Goal: Task Accomplishment & Management: Use online tool/utility

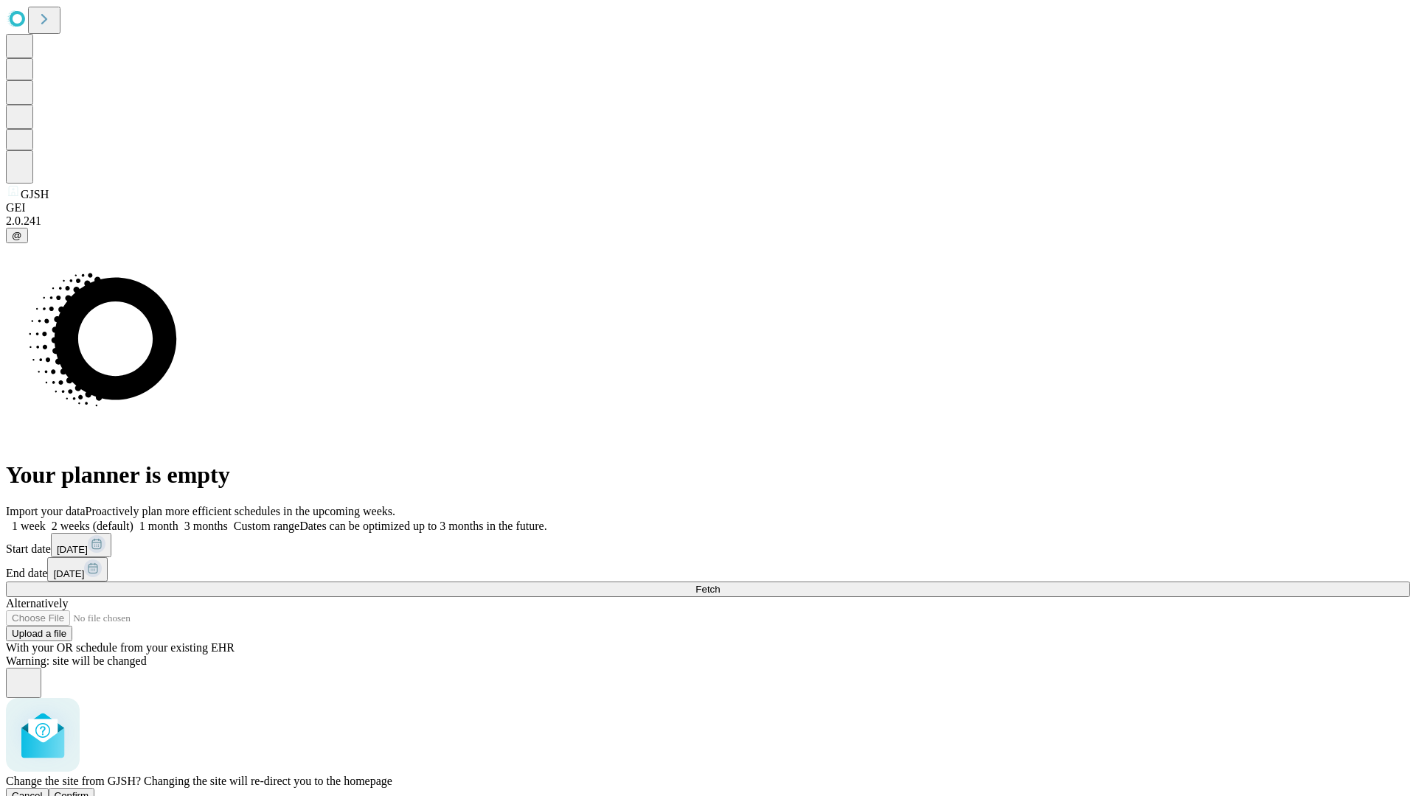
click at [89, 791] on span "Confirm" at bounding box center [72, 796] width 35 height 11
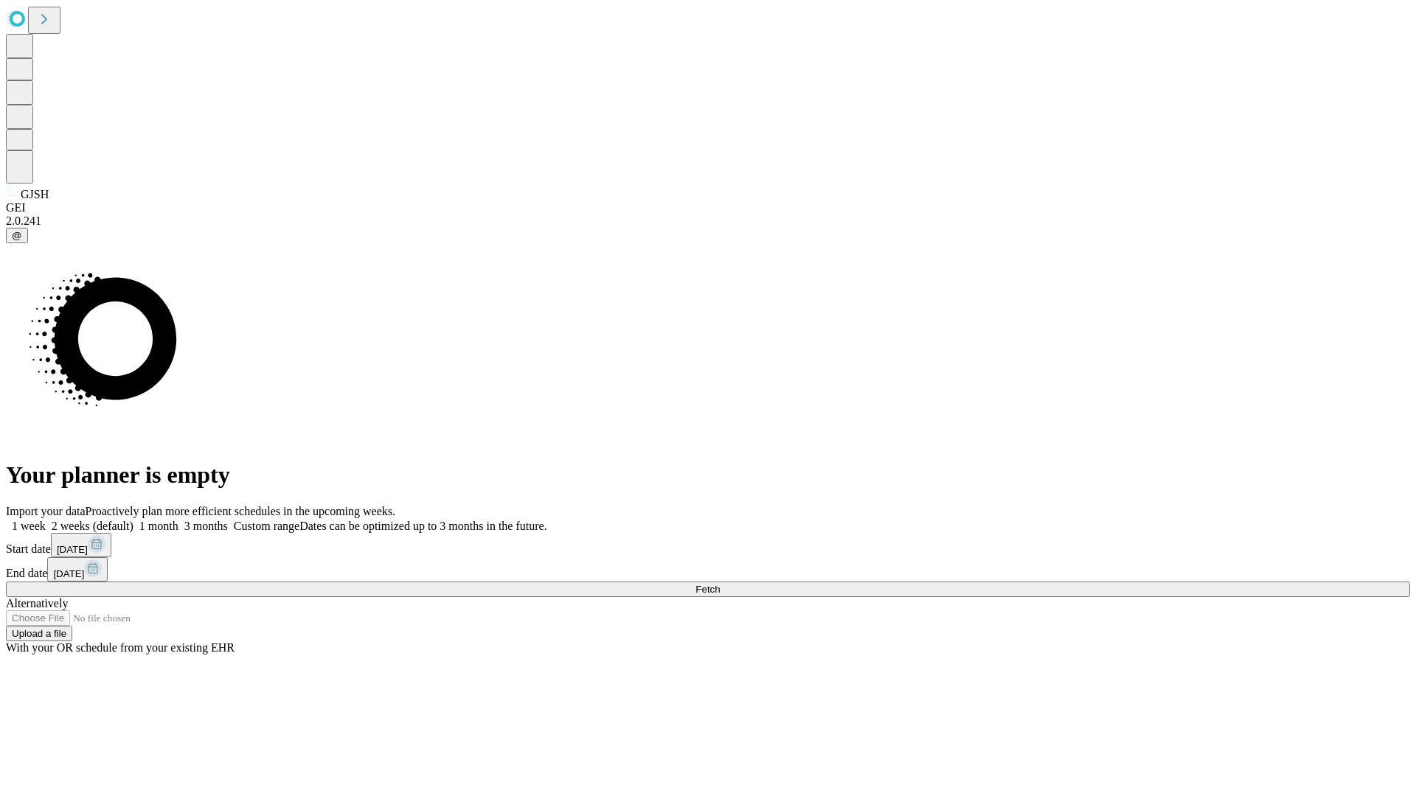
click at [46, 520] on label "1 week" at bounding box center [26, 526] width 40 height 13
click at [720, 584] on span "Fetch" at bounding box center [707, 589] width 24 height 11
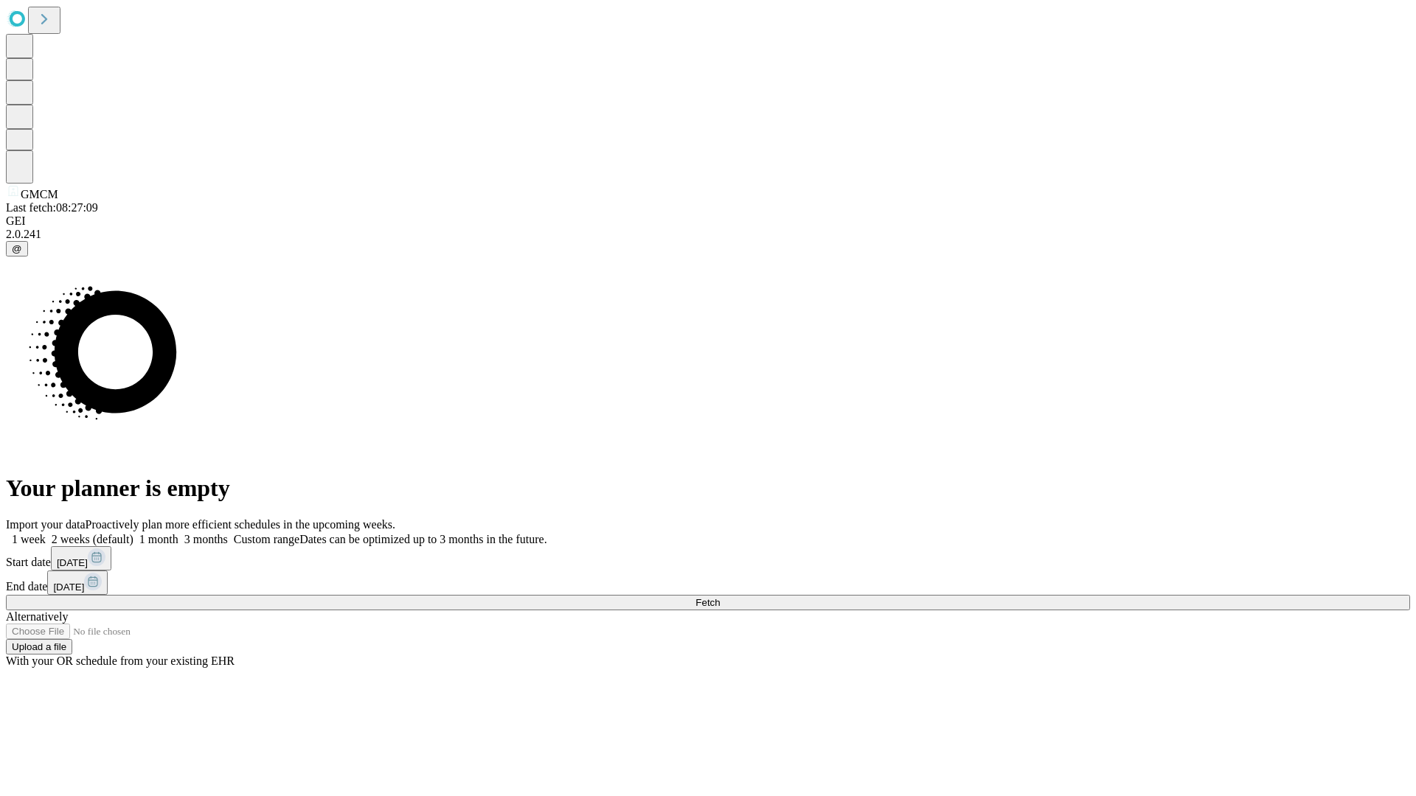
click at [46, 533] on label "1 week" at bounding box center [26, 539] width 40 height 13
click at [720, 597] on span "Fetch" at bounding box center [707, 602] width 24 height 11
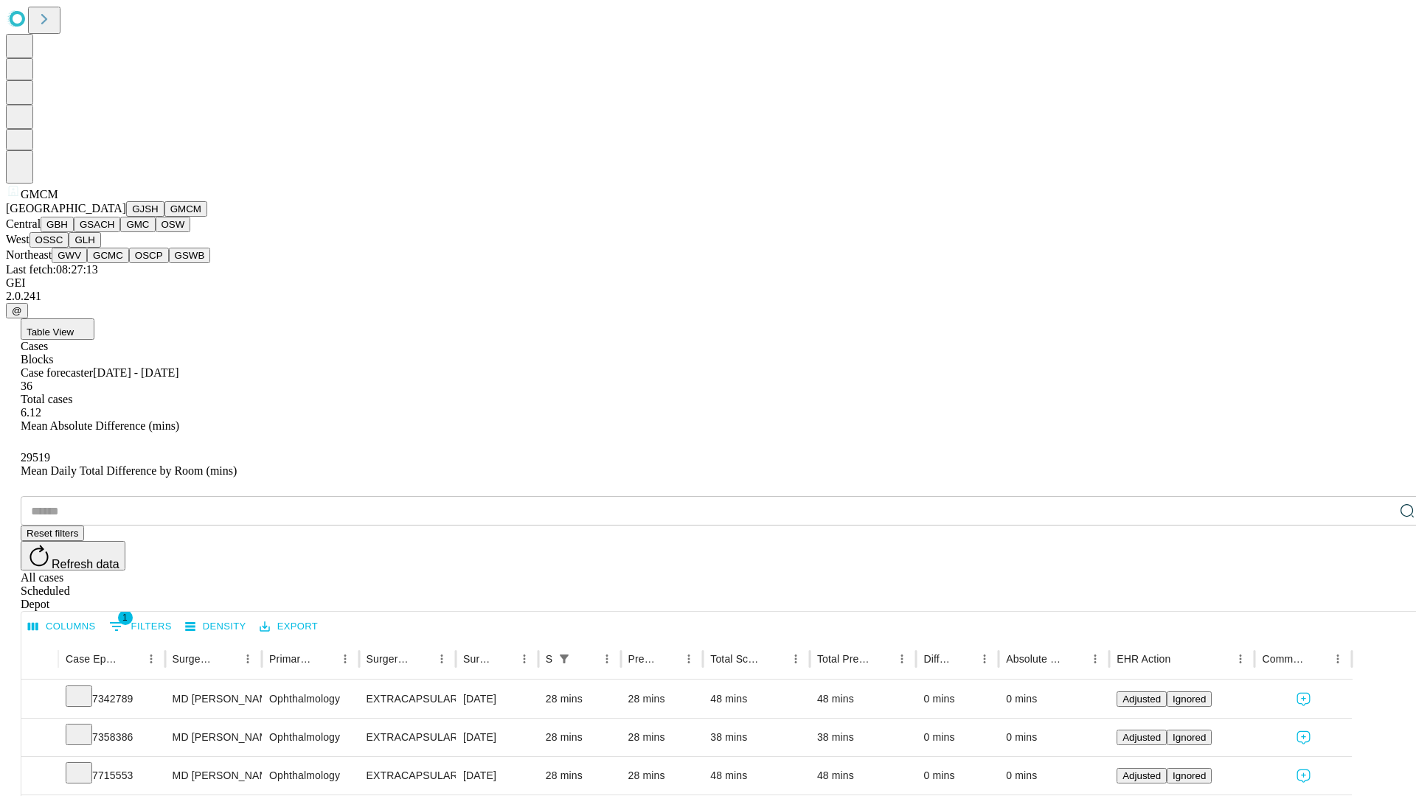
click at [74, 232] on button "GBH" at bounding box center [57, 224] width 33 height 15
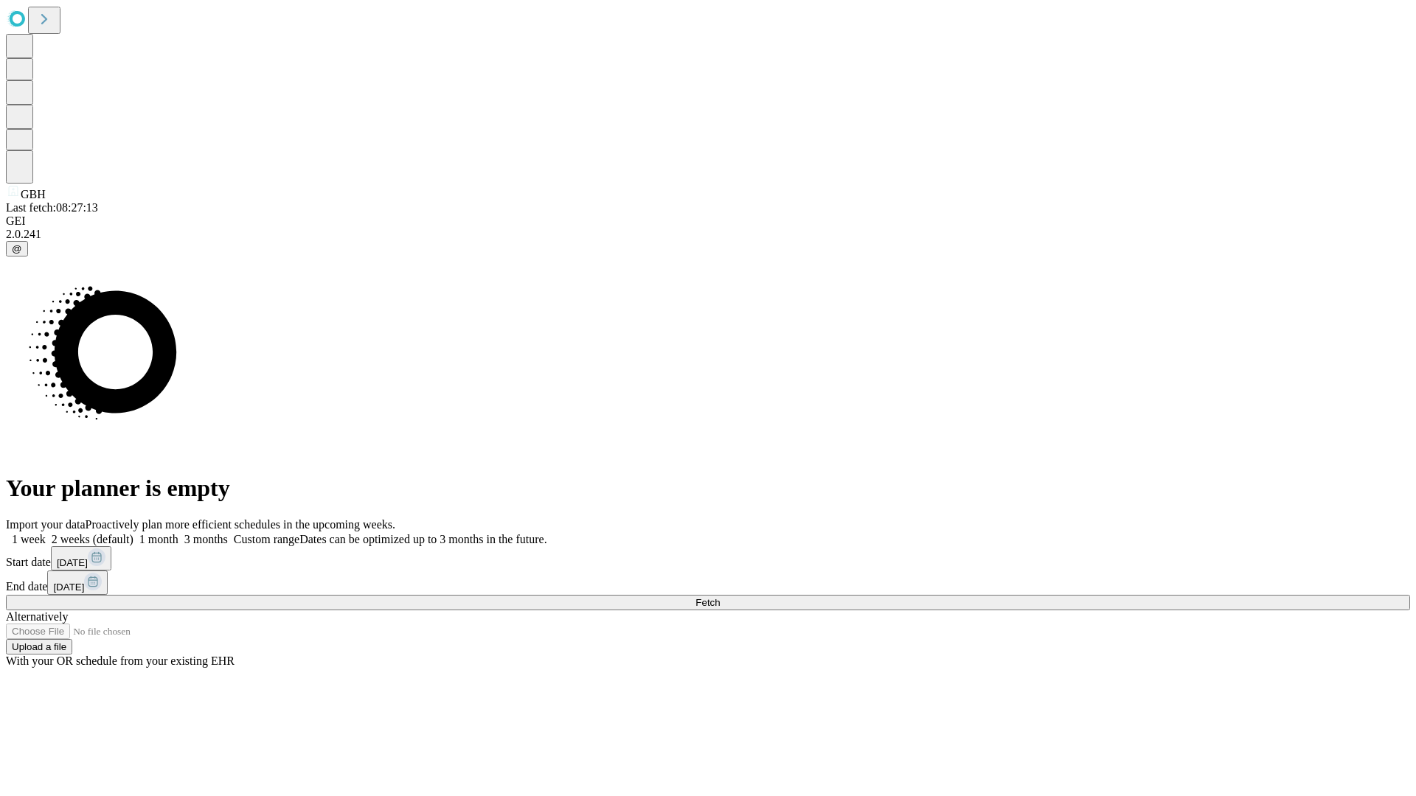
click at [46, 533] on label "1 week" at bounding box center [26, 539] width 40 height 13
click at [720, 597] on span "Fetch" at bounding box center [707, 602] width 24 height 11
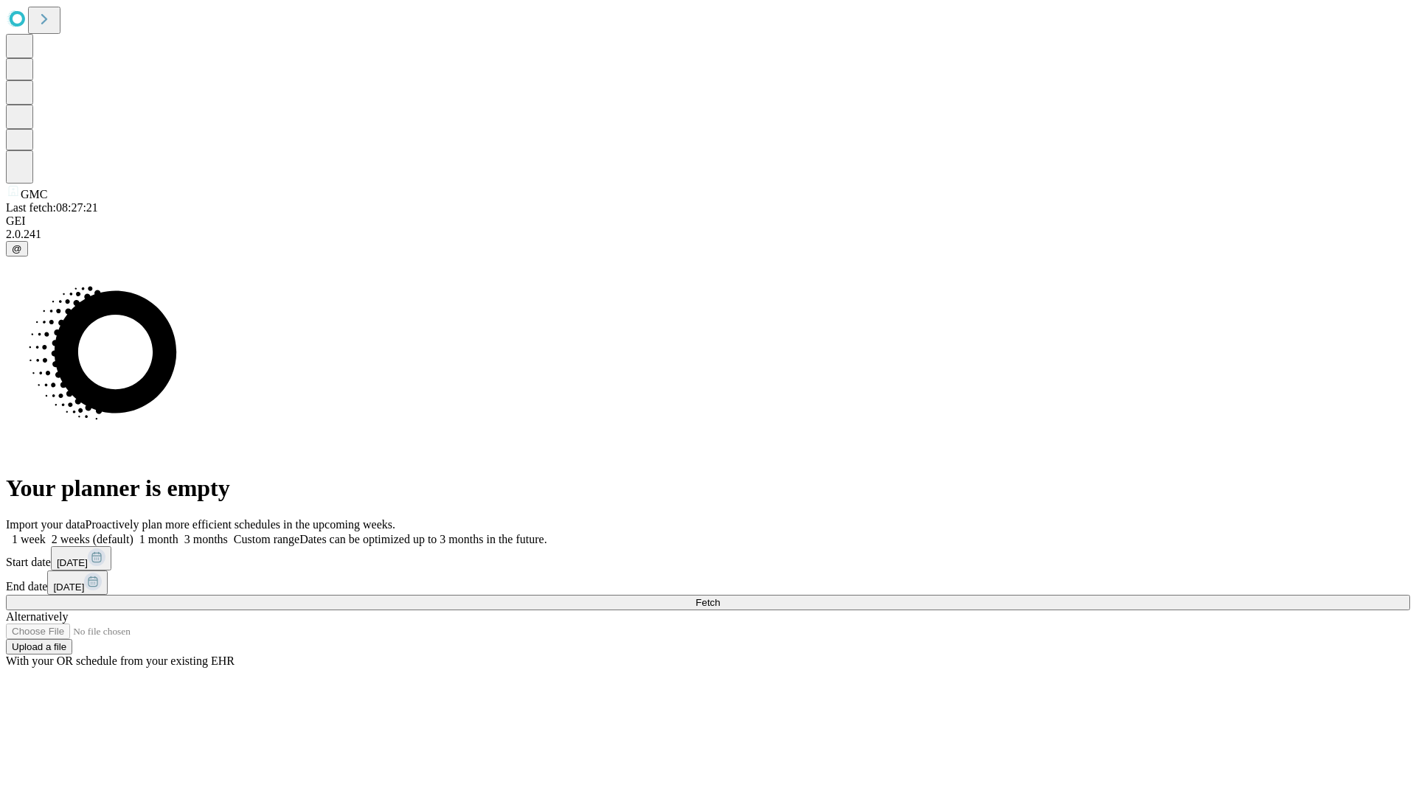
click at [46, 533] on label "1 week" at bounding box center [26, 539] width 40 height 13
click at [720, 597] on span "Fetch" at bounding box center [707, 602] width 24 height 11
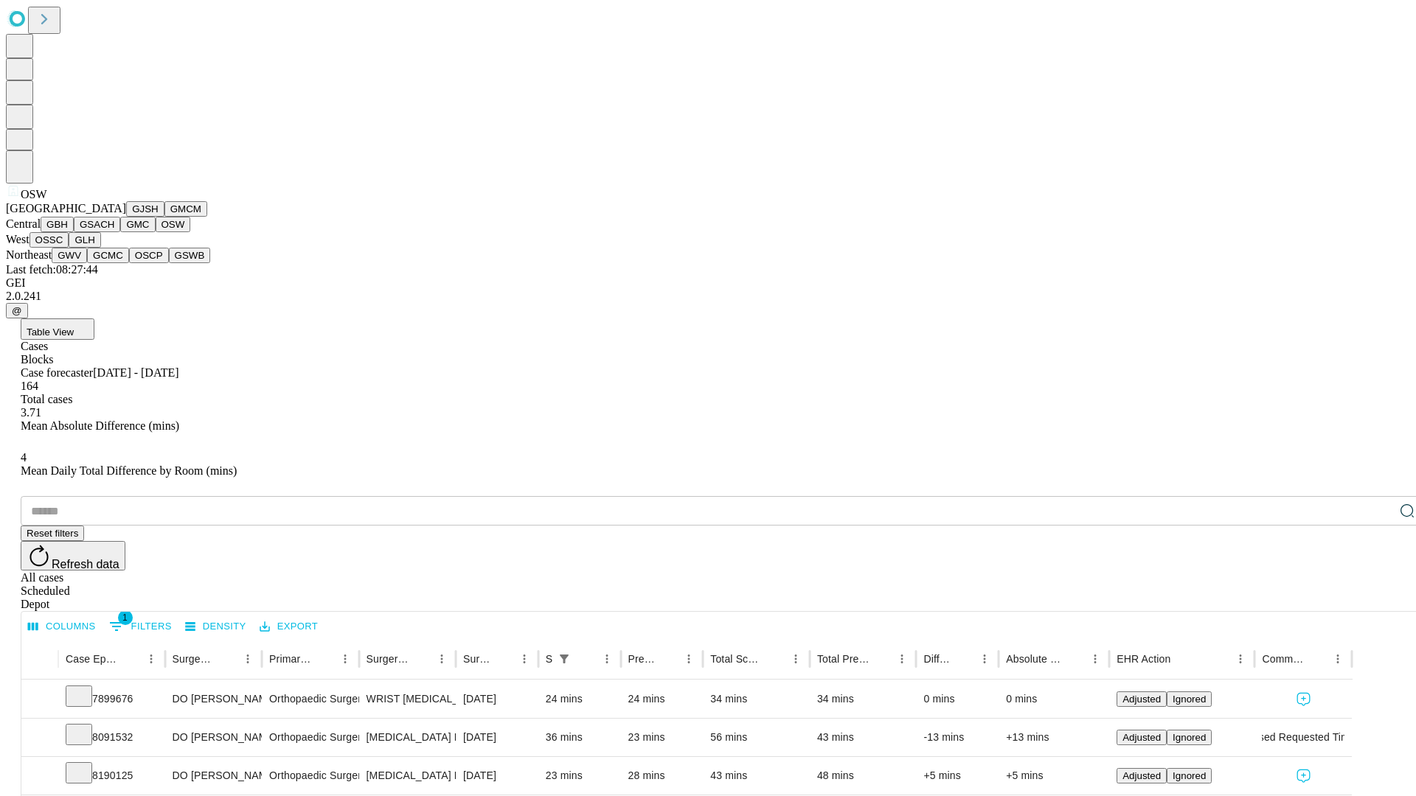
click at [69, 248] on button "OSSC" at bounding box center [49, 239] width 40 height 15
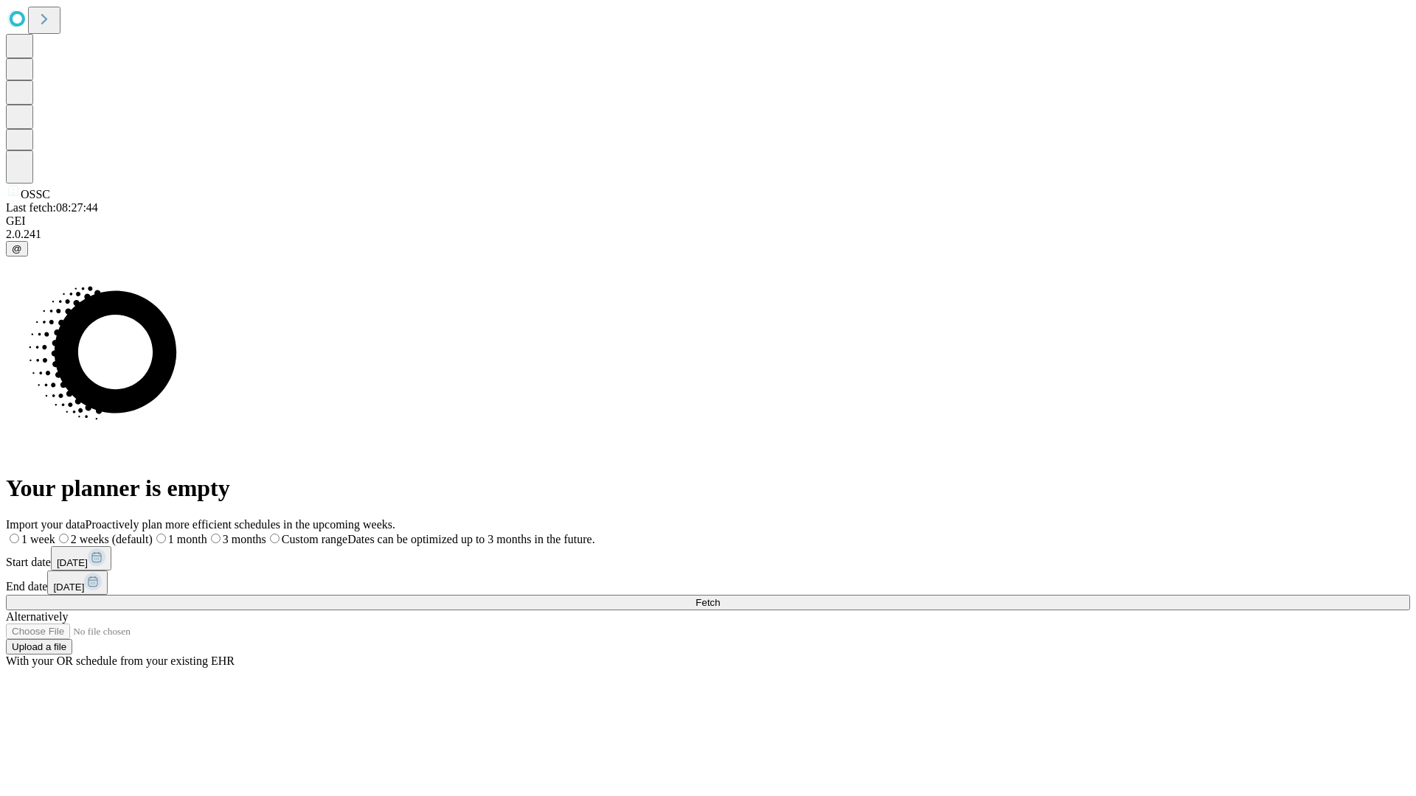
click at [55, 533] on label "1 week" at bounding box center [30, 539] width 49 height 13
click at [720, 597] on span "Fetch" at bounding box center [707, 602] width 24 height 11
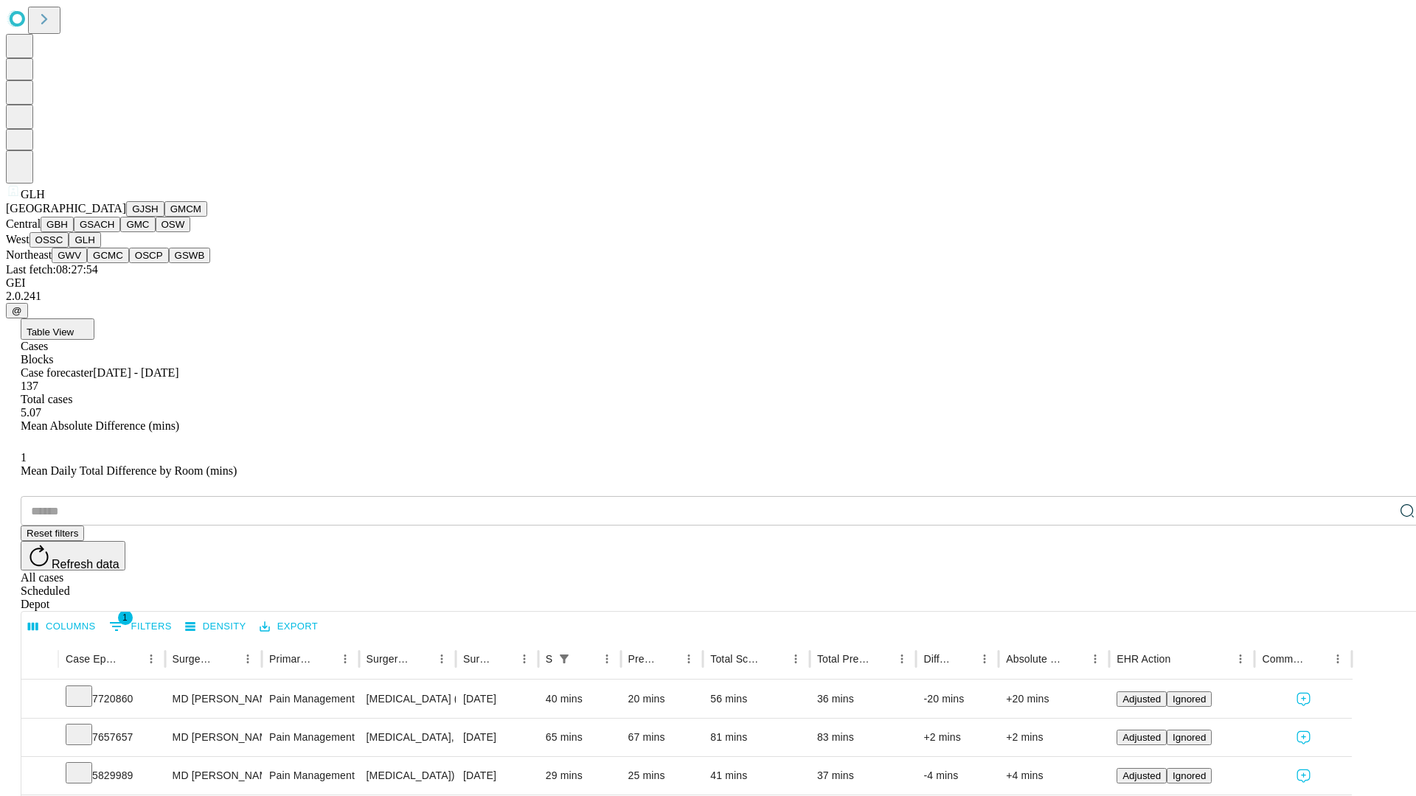
click at [87, 263] on button "GWV" at bounding box center [69, 255] width 35 height 15
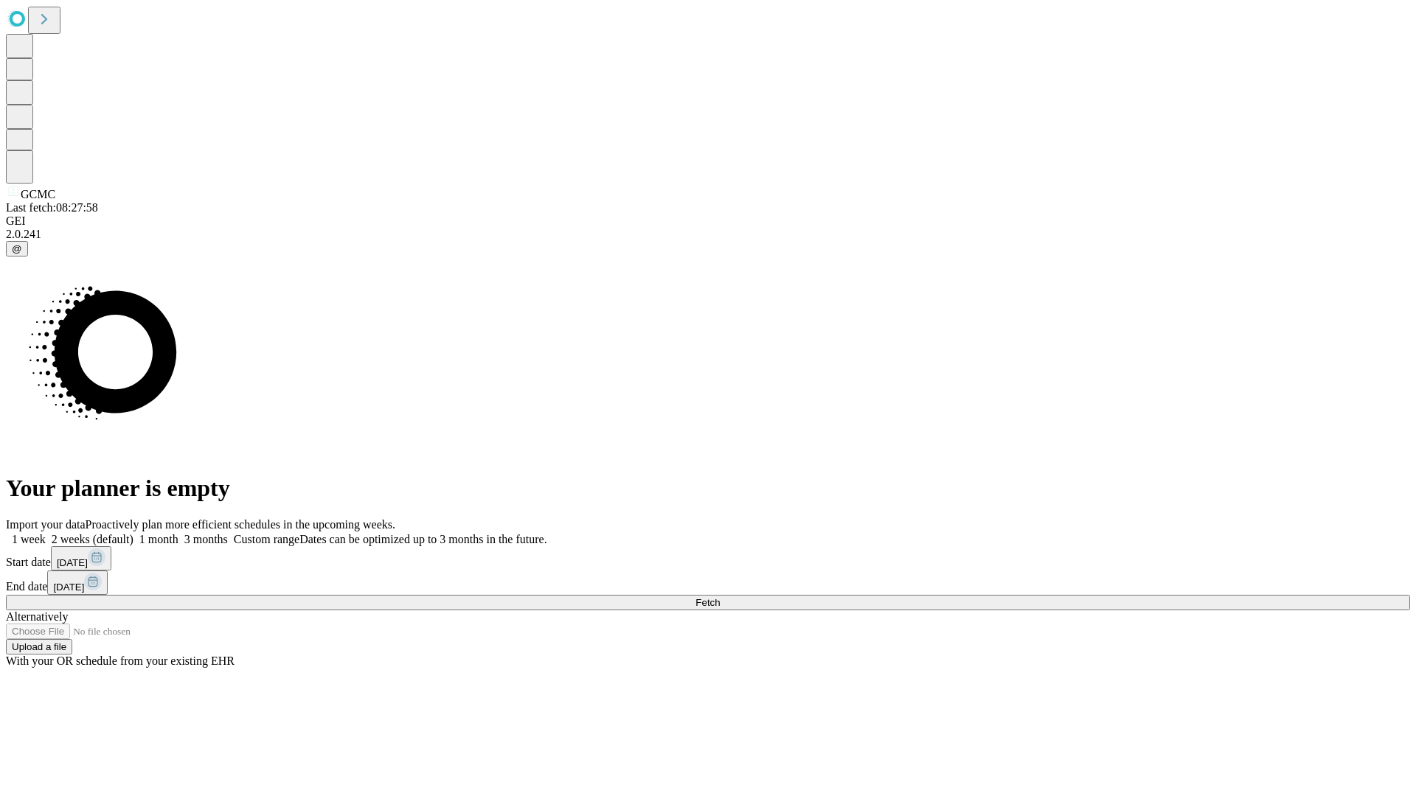
click at [46, 533] on label "1 week" at bounding box center [26, 539] width 40 height 13
click at [720, 597] on span "Fetch" at bounding box center [707, 602] width 24 height 11
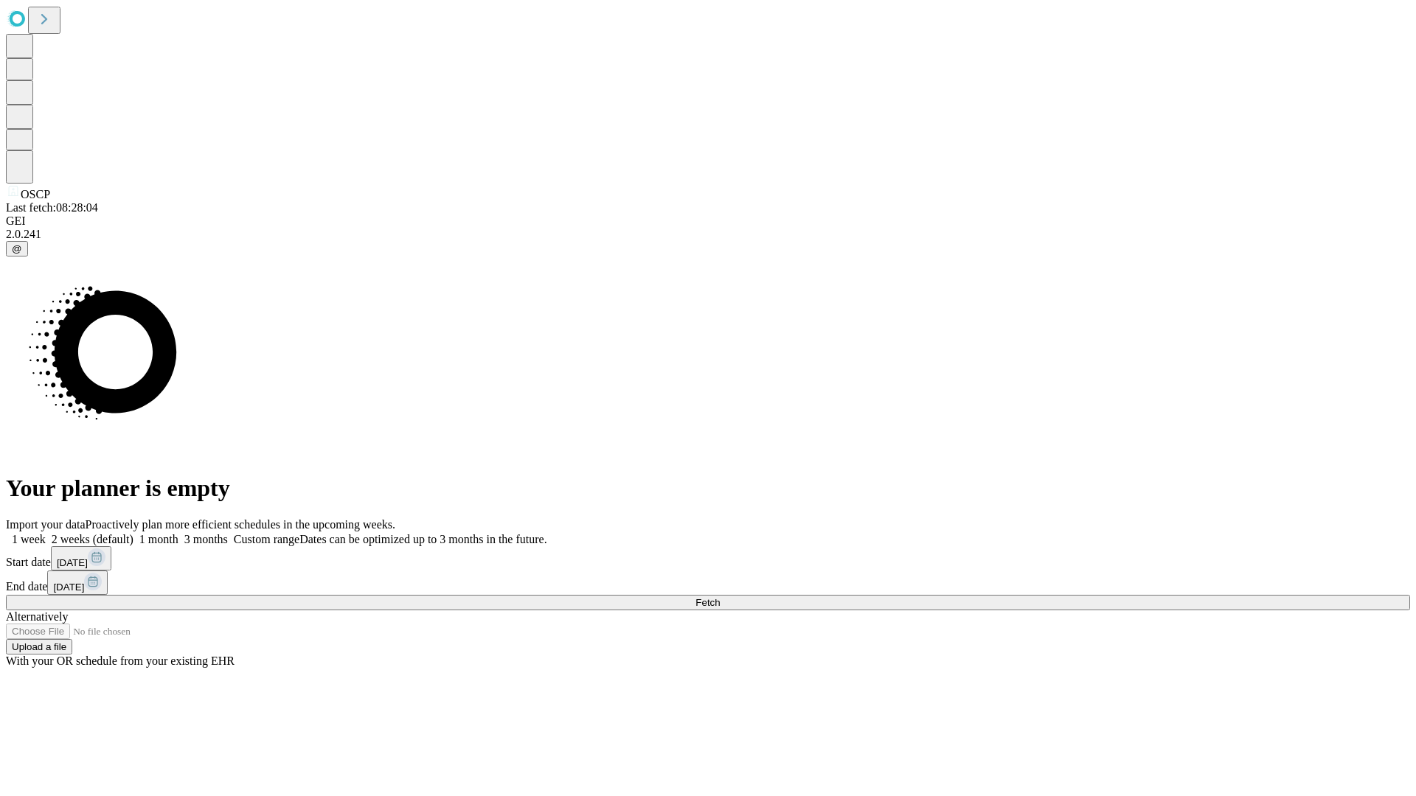
click at [46, 533] on label "1 week" at bounding box center [26, 539] width 40 height 13
click at [720, 597] on span "Fetch" at bounding box center [707, 602] width 24 height 11
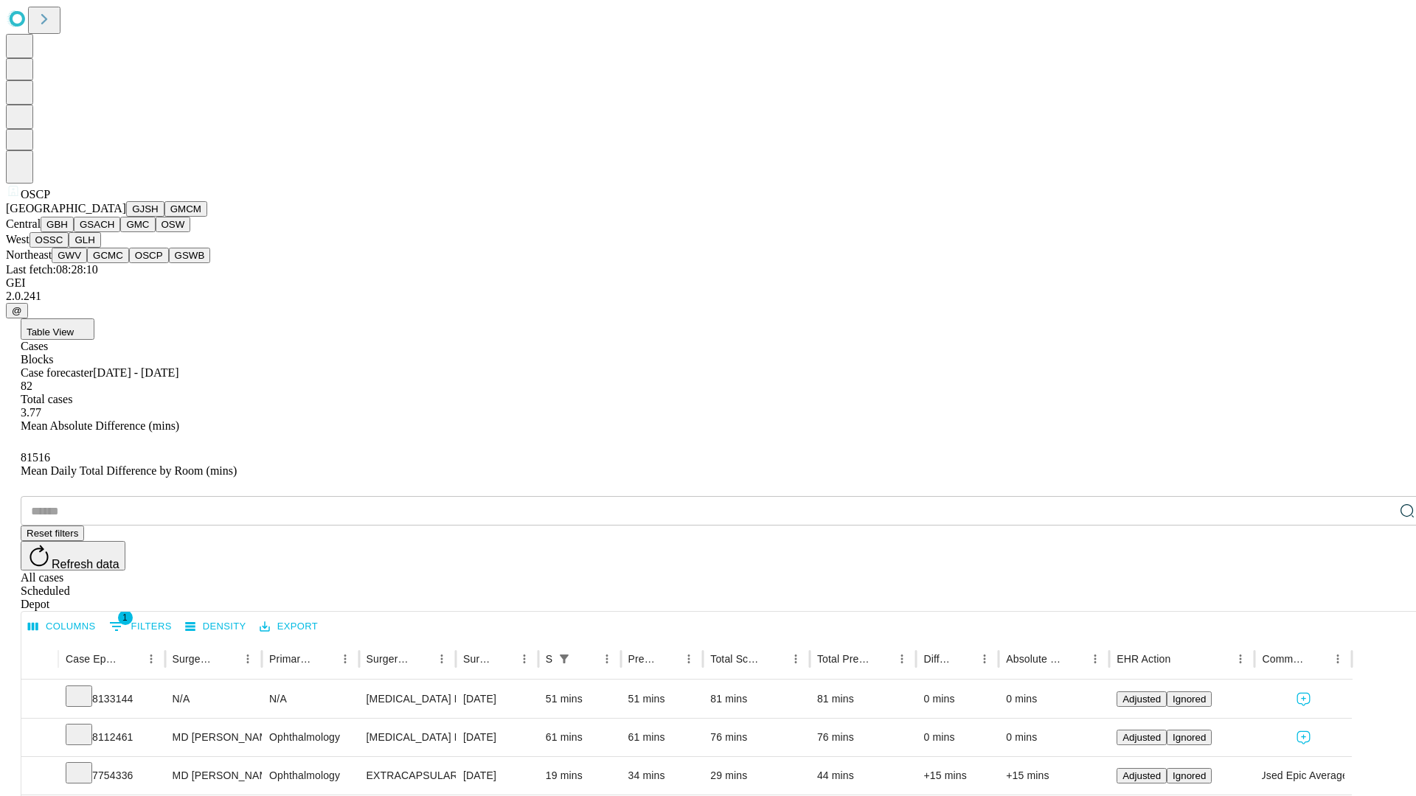
click at [169, 263] on button "GSWB" at bounding box center [190, 255] width 42 height 15
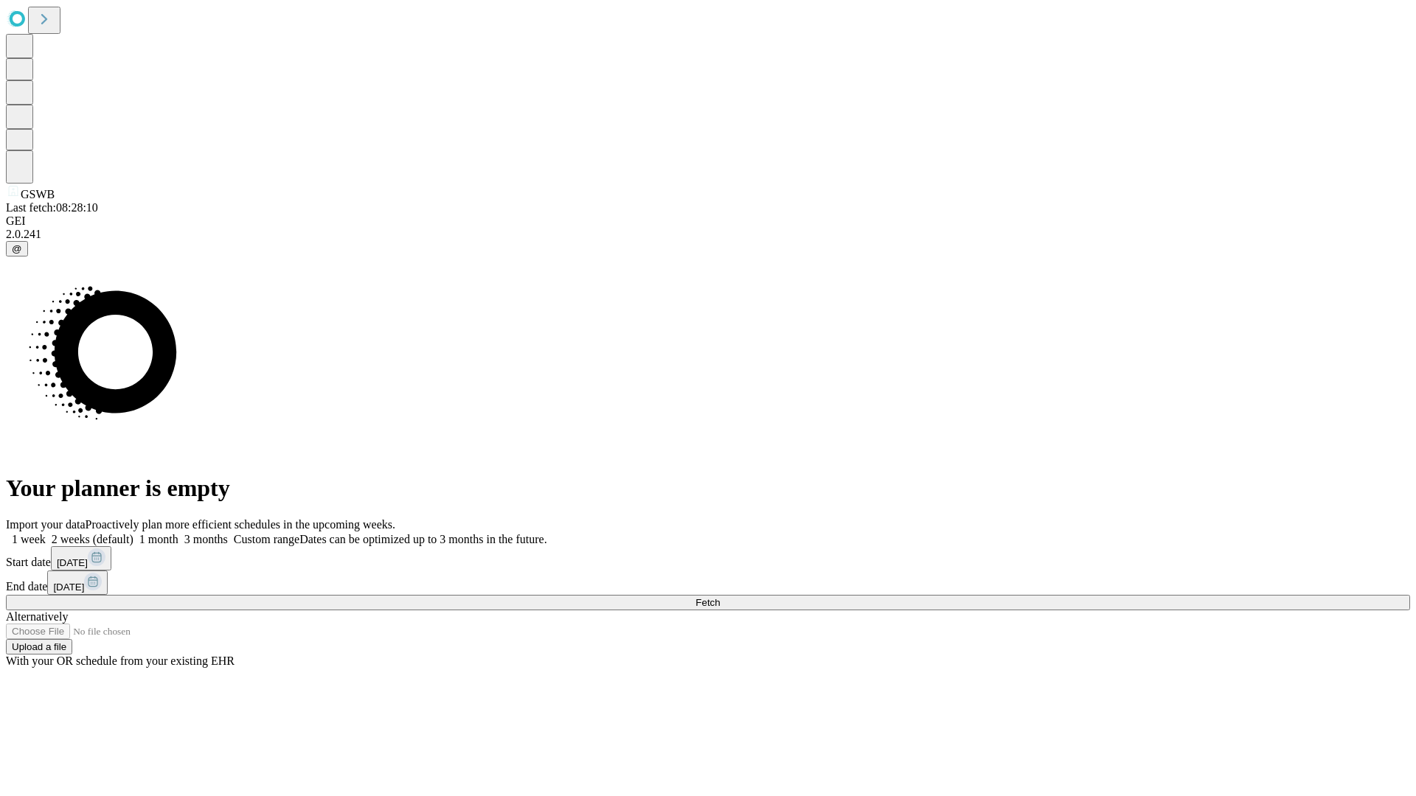
click at [720, 597] on span "Fetch" at bounding box center [707, 602] width 24 height 11
